Goal: Information Seeking & Learning: Check status

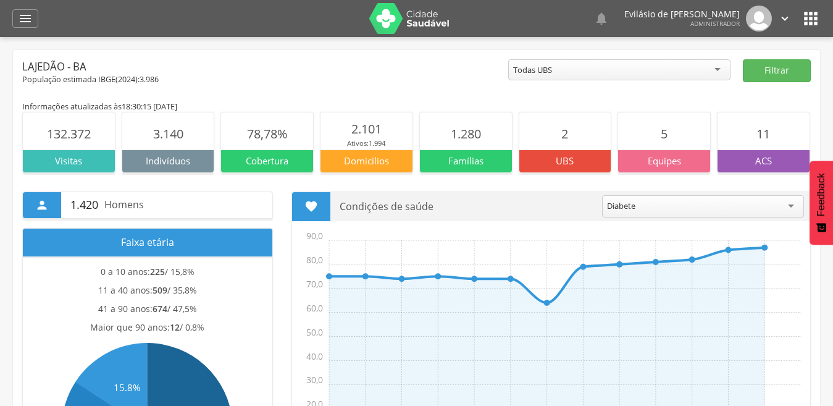
click at [804, 23] on icon "" at bounding box center [811, 19] width 20 height 20
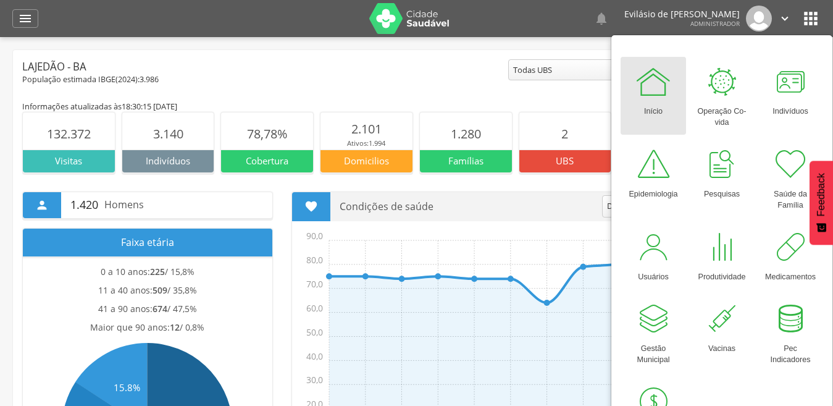
click at [660, 90] on div at bounding box center [653, 81] width 37 height 37
click at [26, 14] on icon "" at bounding box center [25, 18] width 15 height 15
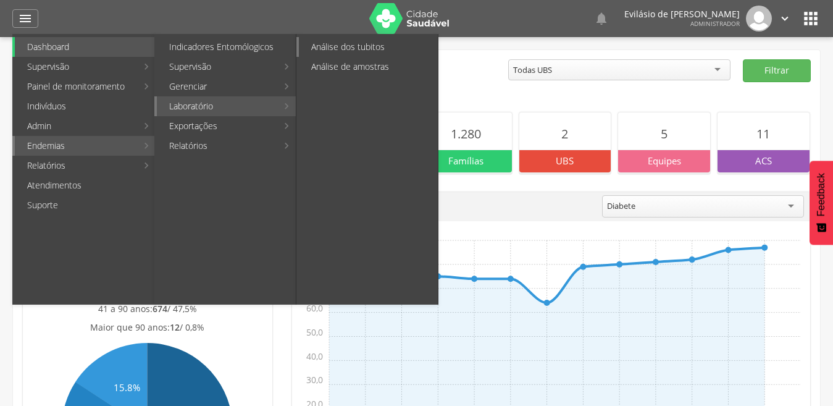
click at [408, 46] on link "Análise dos tubitos" at bounding box center [368, 47] width 139 height 20
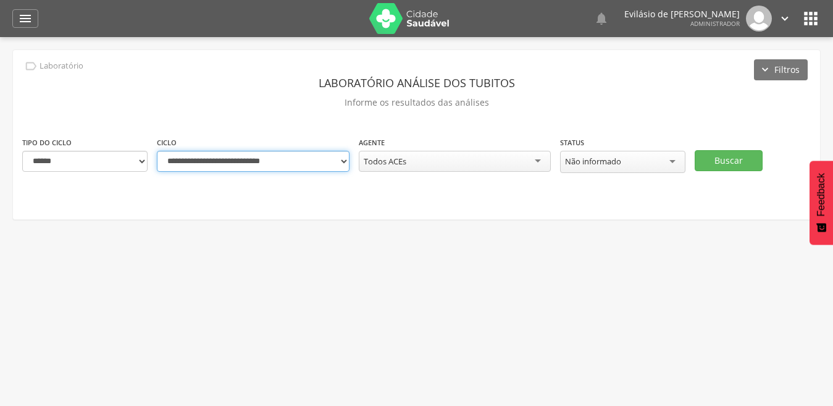
click at [343, 161] on select "**********" at bounding box center [253, 161] width 193 height 21
select select "**********"
click at [157, 151] on select "**********" at bounding box center [253, 161] width 193 height 21
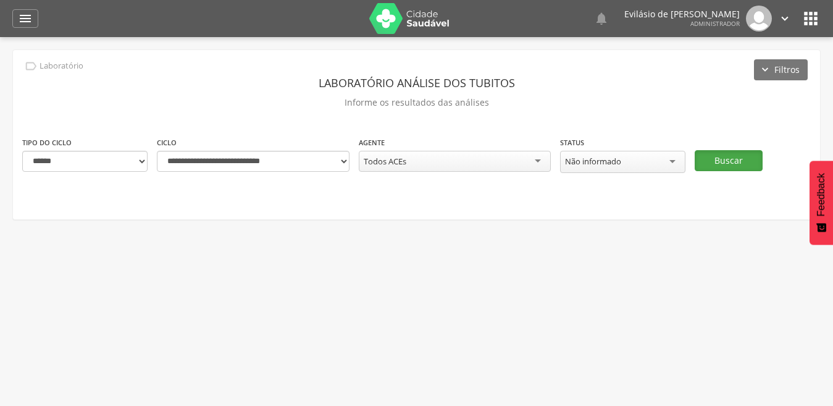
click at [733, 150] on button "Buscar" at bounding box center [729, 160] width 68 height 21
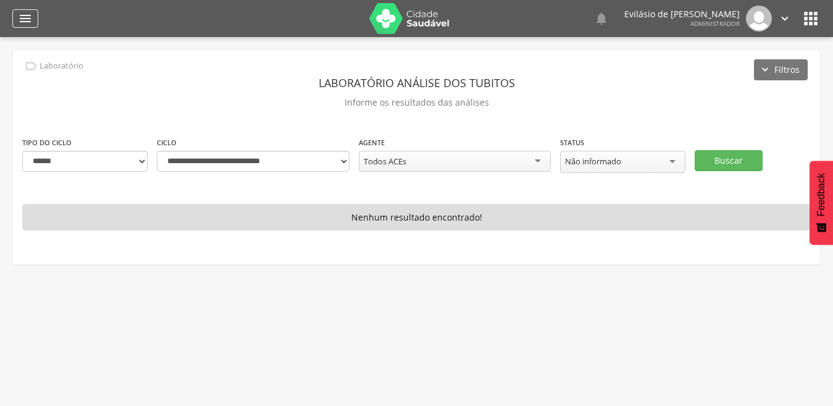
click at [27, 22] on icon "" at bounding box center [25, 18] width 15 height 15
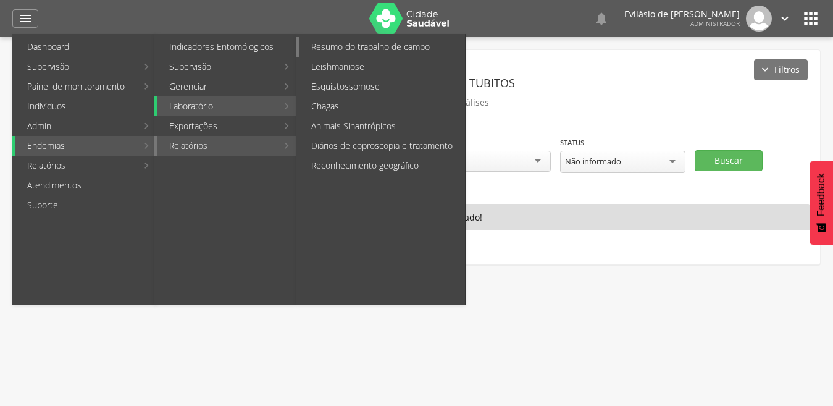
click at [348, 51] on link "Resumo do trabalho de campo" at bounding box center [382, 47] width 166 height 20
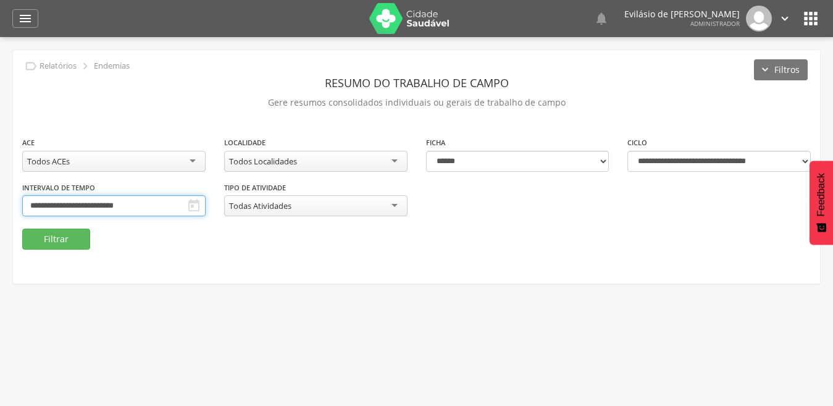
click at [155, 201] on input "**********" at bounding box center [113, 205] width 183 height 21
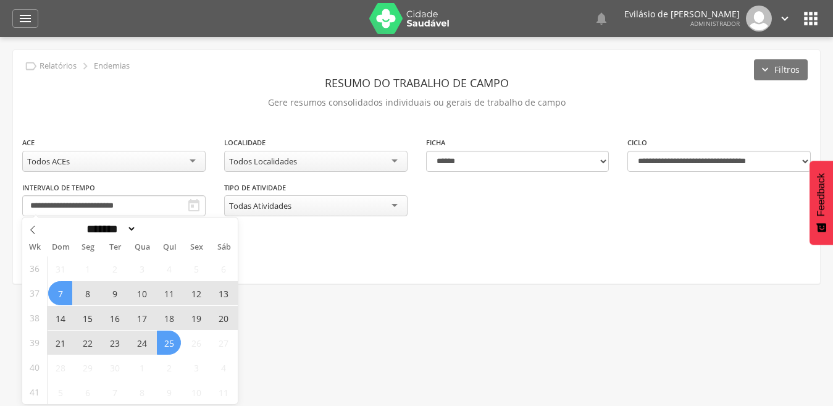
click at [88, 316] on span "15" at bounding box center [87, 318] width 24 height 24
type input "**********"
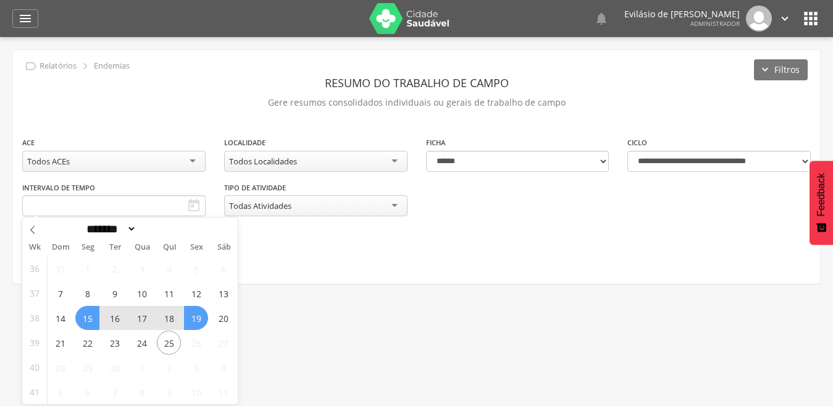
click at [256, 310] on div " Supervisão  Distritos  Ubs adicionar ubs  Coordenador: - Lajedão / BA Inte…" at bounding box center [416, 240] width 833 height 406
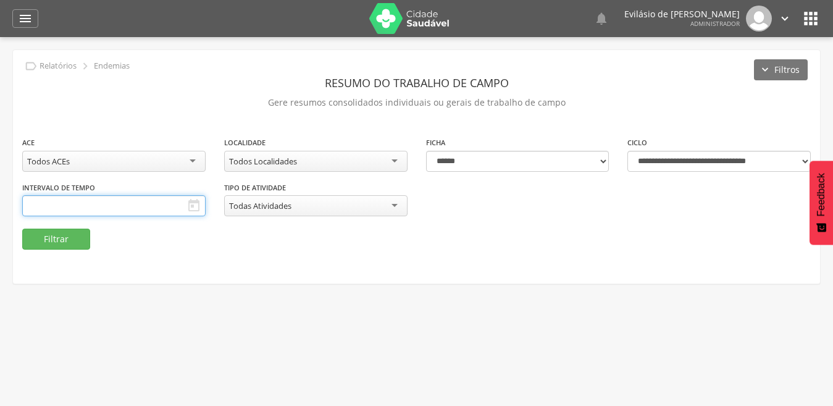
click at [143, 202] on input "text" at bounding box center [113, 205] width 183 height 21
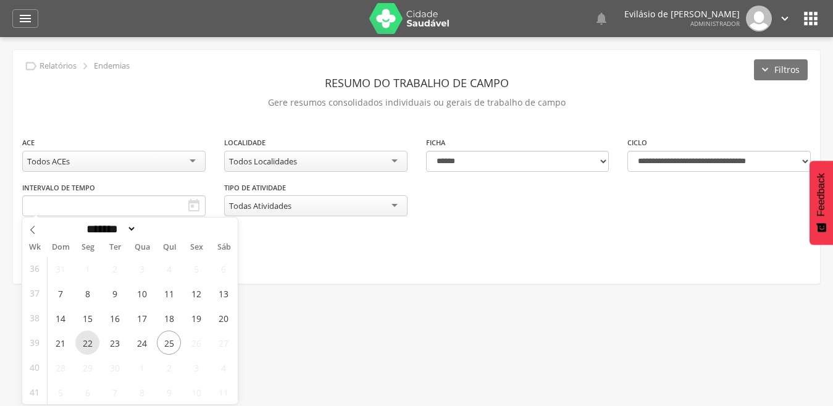
click at [80, 343] on span "22" at bounding box center [87, 343] width 24 height 24
click at [168, 345] on span "25" at bounding box center [169, 343] width 24 height 24
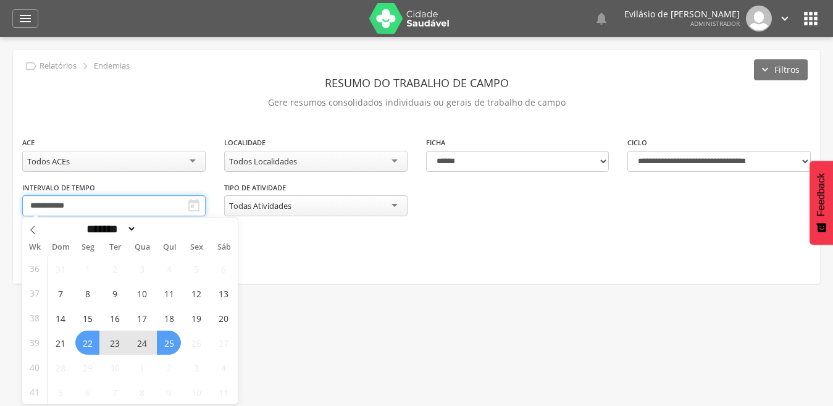
type input "**********"
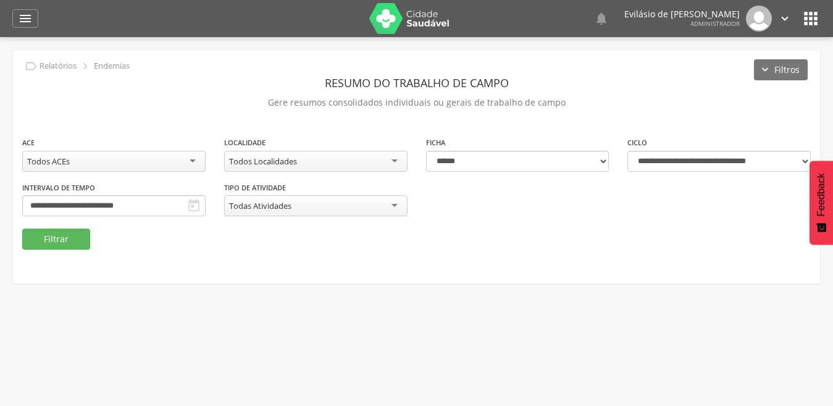
click at [400, 160] on div "Todos Localidades" at bounding box center [315, 161] width 183 height 21
click at [35, 235] on button "Filtrar" at bounding box center [56, 239] width 68 height 21
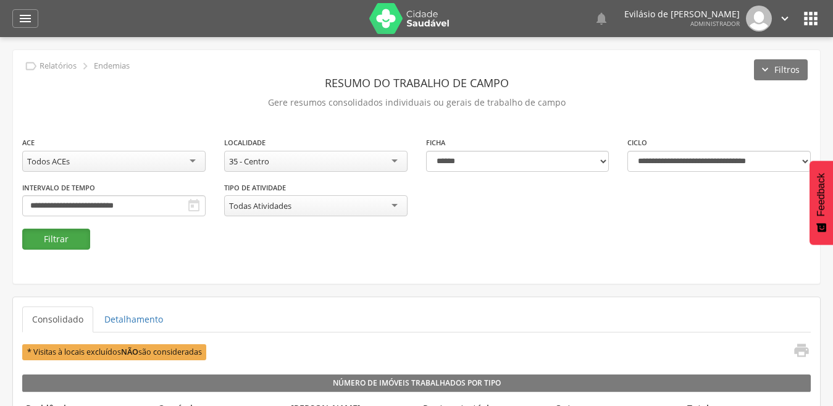
click at [35, 235] on button "Filtrar" at bounding box center [56, 239] width 68 height 21
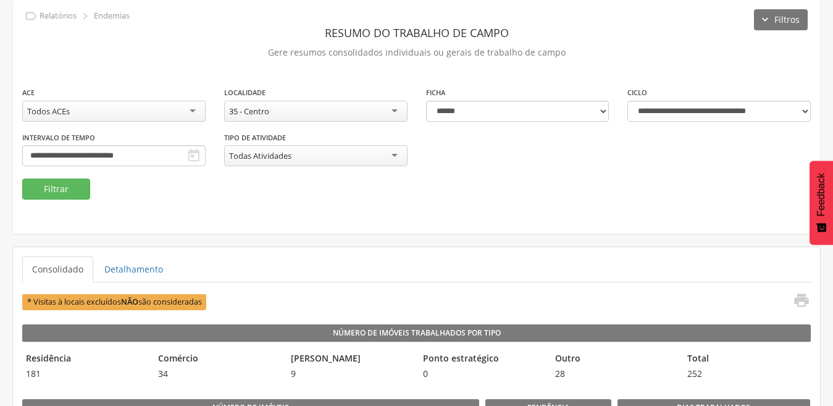
scroll to position [38, 0]
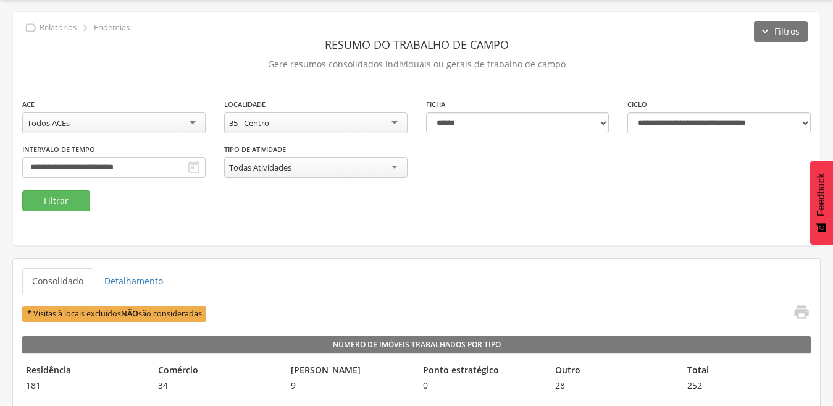
click at [396, 120] on div "35 - Centro" at bounding box center [315, 122] width 183 height 21
click at [62, 203] on button "Filtrar" at bounding box center [56, 200] width 68 height 21
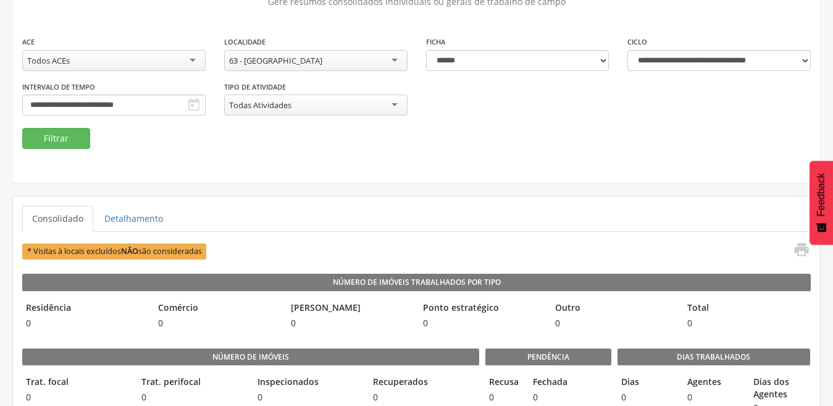
scroll to position [100, 0]
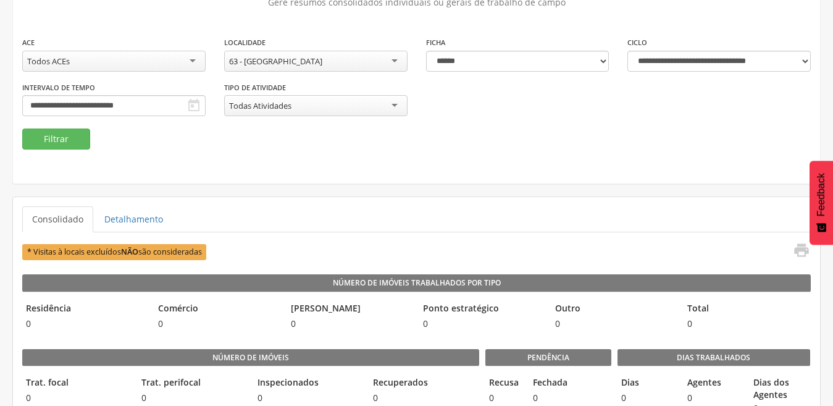
click at [393, 64] on div "63 - [GEOGRAPHIC_DATA]" at bounding box center [315, 61] width 183 height 21
click at [400, 66] on div "68 - [PERSON_NAME]" at bounding box center [315, 61] width 183 height 21
click at [55, 133] on button "Filtrar" at bounding box center [56, 138] width 68 height 21
click at [393, 62] on div "66 - [PERSON_NAME]" at bounding box center [315, 61] width 183 height 21
click at [77, 141] on button "Filtrar" at bounding box center [56, 138] width 68 height 21
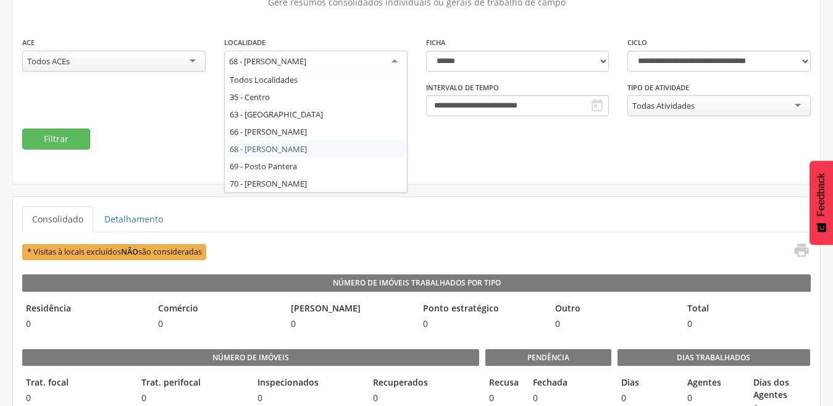
click at [398, 56] on div "68 - [PERSON_NAME]" at bounding box center [315, 62] width 183 height 22
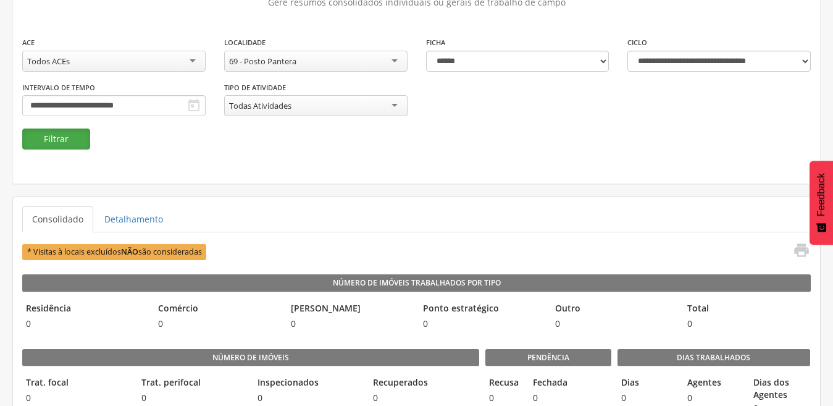
click at [43, 135] on button "Filtrar" at bounding box center [56, 138] width 68 height 21
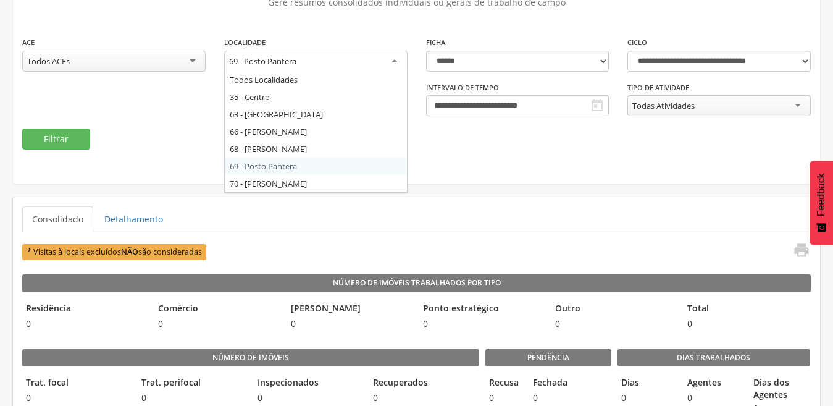
click at [394, 61] on div "69 - Posto Pantera" at bounding box center [315, 62] width 183 height 22
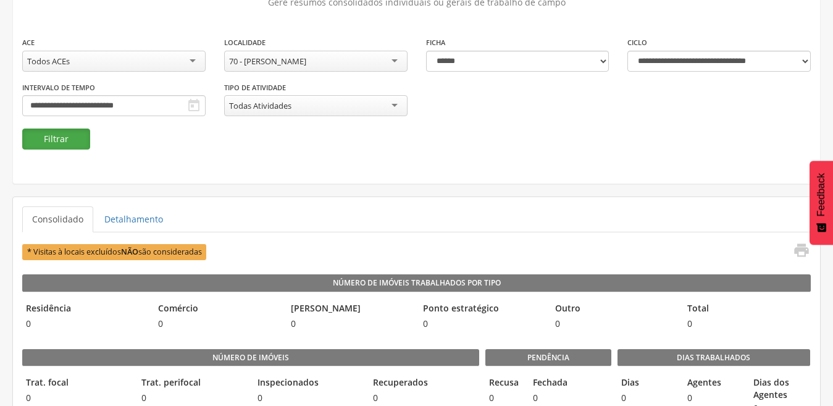
click at [41, 140] on button "Filtrar" at bounding box center [56, 138] width 68 height 21
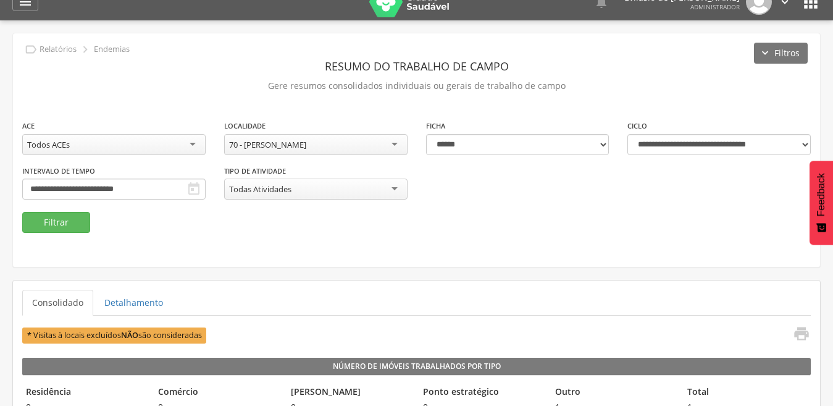
scroll to position [0, 0]
